Goal: Task Accomplishment & Management: Manage account settings

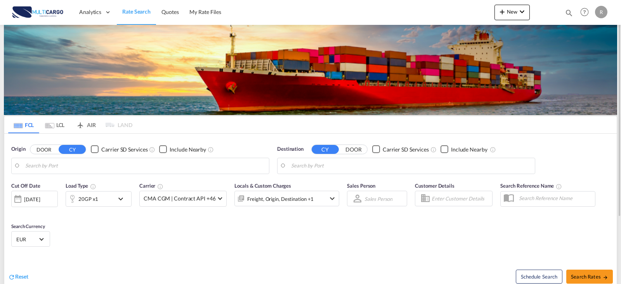
type input "Leixoes, PTLEI"
type input "Poti, GEPTI"
click at [568, 12] on md-icon "icon-magnify" at bounding box center [569, 13] width 9 height 9
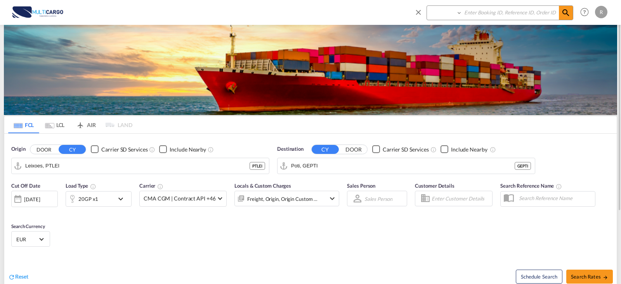
click at [462, 14] on select "Quotes" at bounding box center [445, 13] width 37 height 14
select select "Quotes"
click at [427, 6] on select "Quotes" at bounding box center [445, 13] width 37 height 14
click at [479, 15] on input at bounding box center [510, 13] width 97 height 14
type input "9"
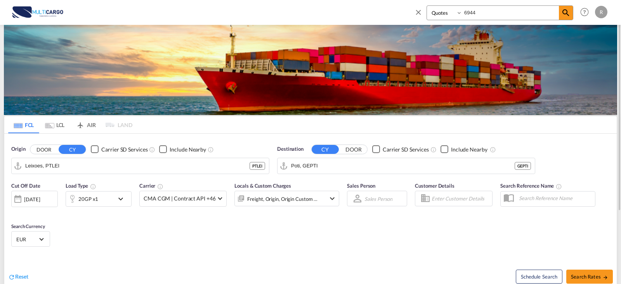
type input "6944"
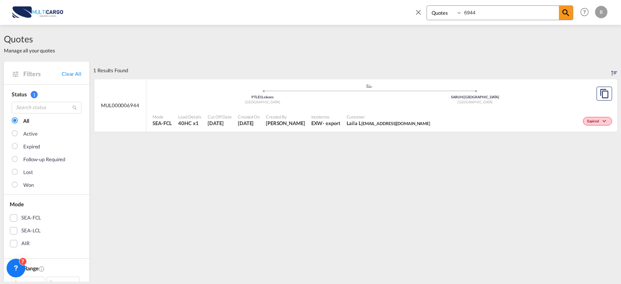
click at [375, 113] on div "Customer Laila L [EMAIL_ADDRESS][DOMAIN_NAME]" at bounding box center [389, 120] width 90 height 19
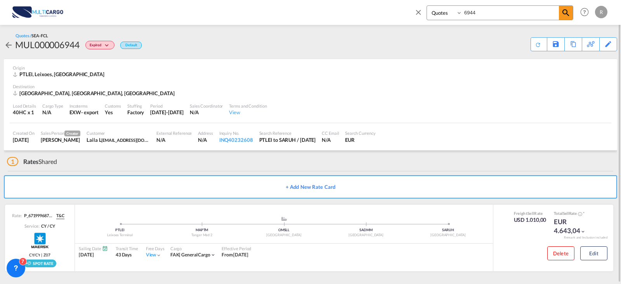
click at [482, 170] on div "1 Rates Shared + Add New Rate Card Rate: P_6719996875_P0u2hkad T&C Service: CY …" at bounding box center [310, 214] width 613 height 128
click at [602, 253] on button "Edit" at bounding box center [593, 252] width 27 height 14
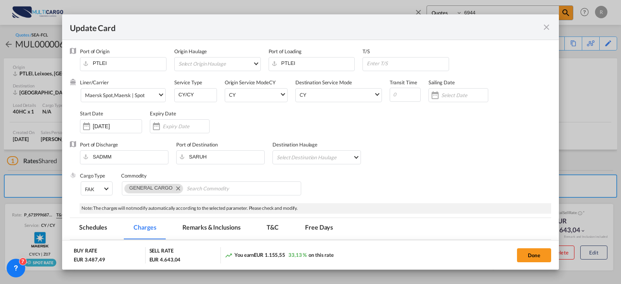
select select "per equipment"
select select "per B/L"
select select "per equipment"
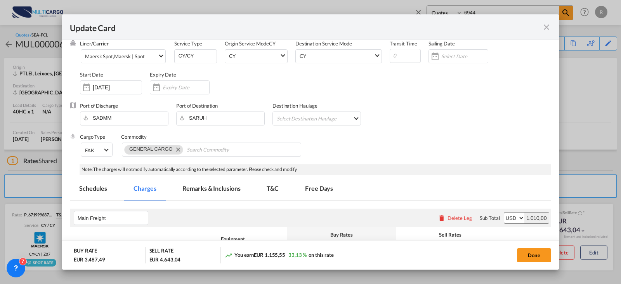
click at [545, 27] on md-icon "icon-close fg-AAA8AD m-0 pointer" at bounding box center [546, 27] width 9 height 9
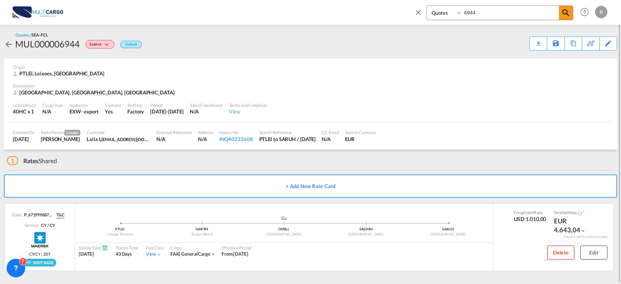
click at [7, 44] on md-icon "icon-arrow-left" at bounding box center [8, 44] width 9 height 9
